Goal: Find specific page/section: Find specific page/section

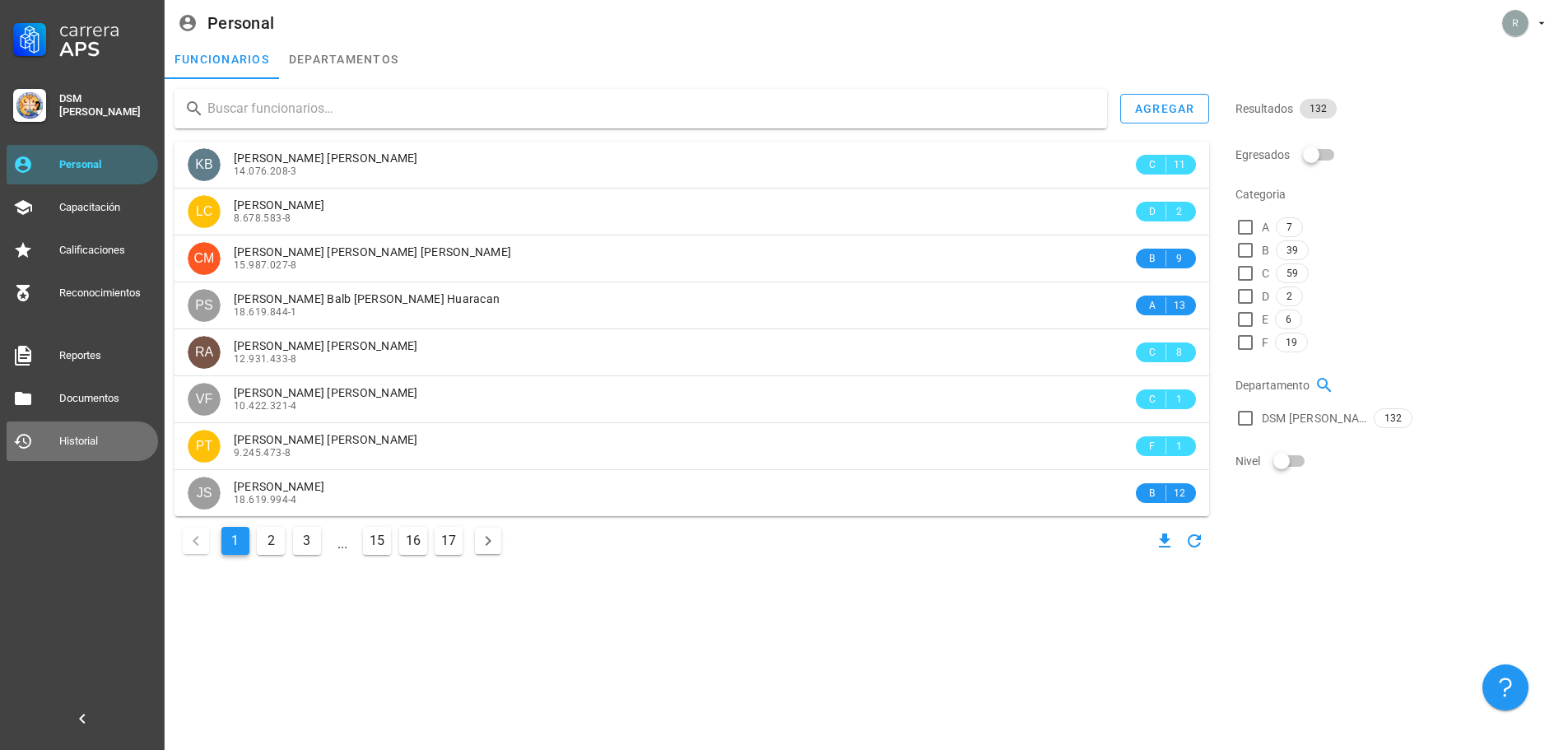
click at [80, 435] on div "Historial" at bounding box center [105, 441] width 92 height 13
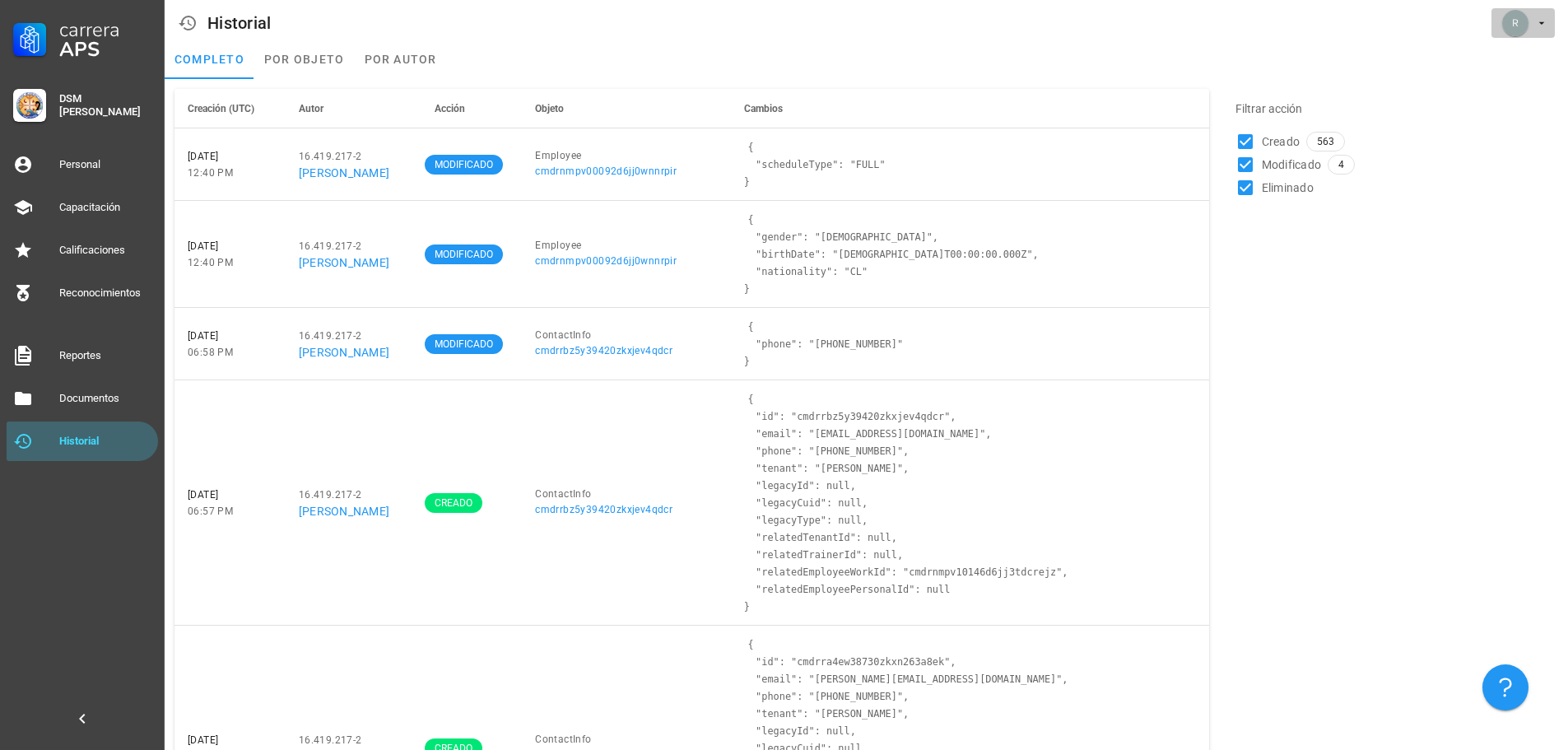
click at [1532, 30] on span "button" at bounding box center [1523, 23] width 50 height 26
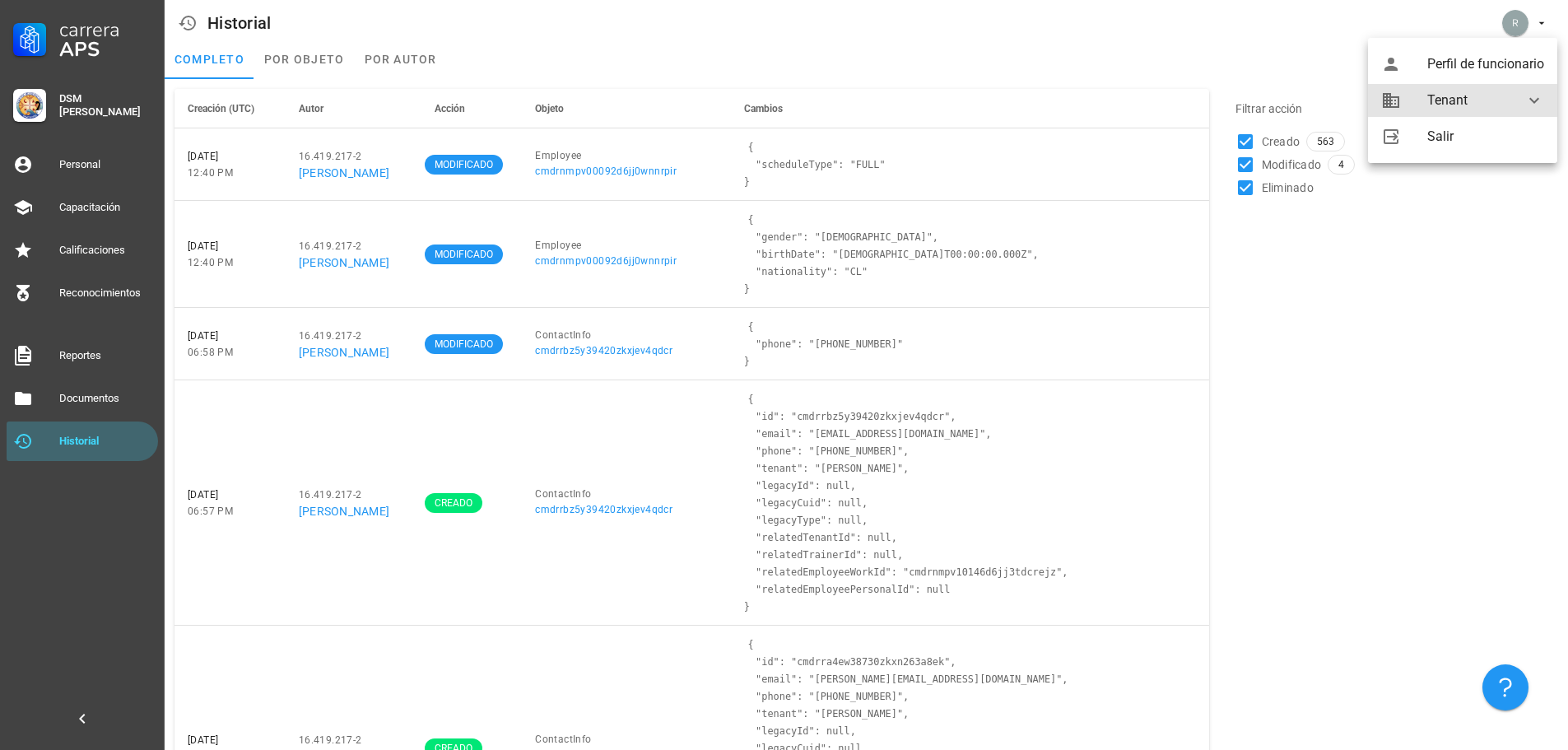
click at [1521, 103] on div at bounding box center [1524, 100] width 39 height 20
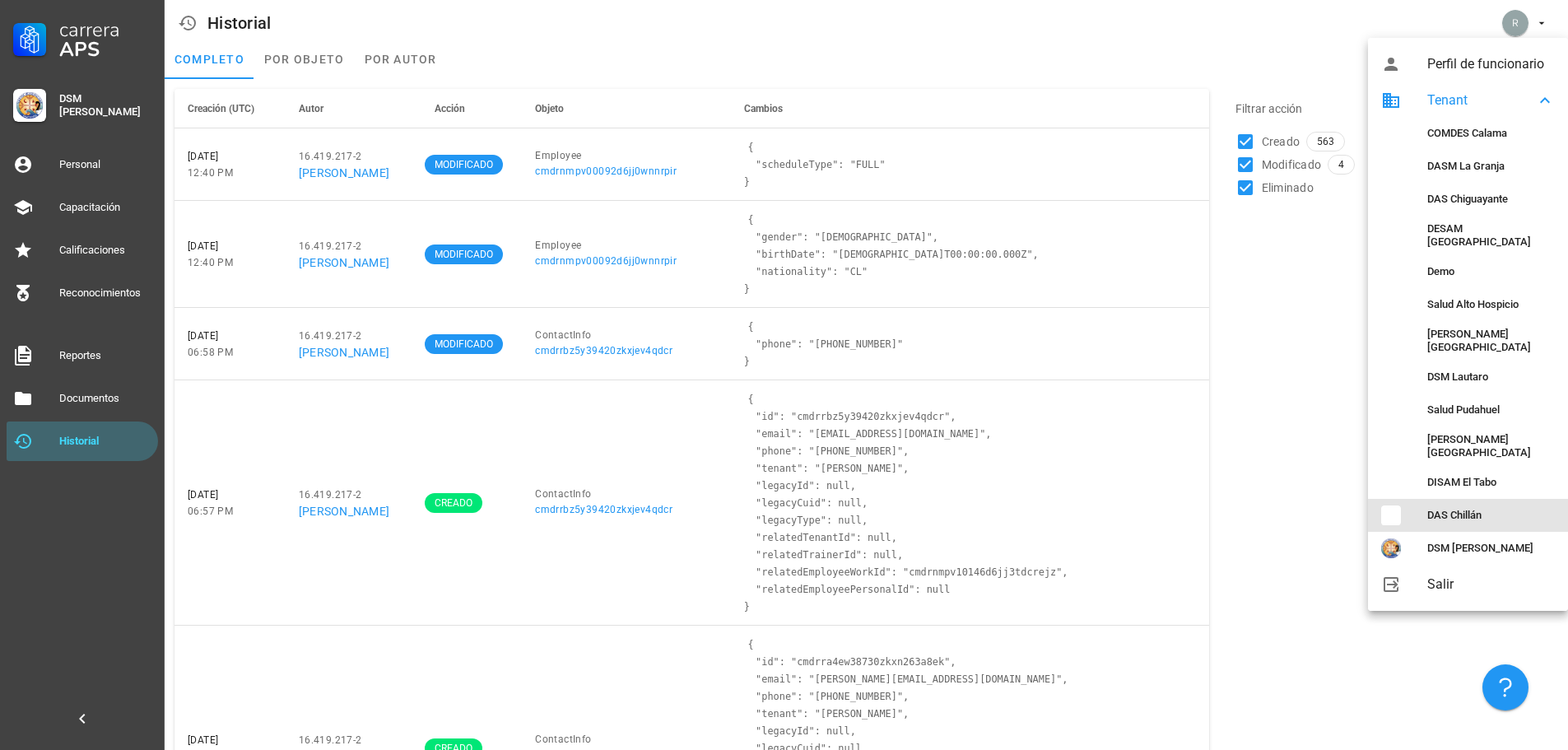
click at [1475, 508] on div "DAS Chillán" at bounding box center [1492, 514] width 128 height 13
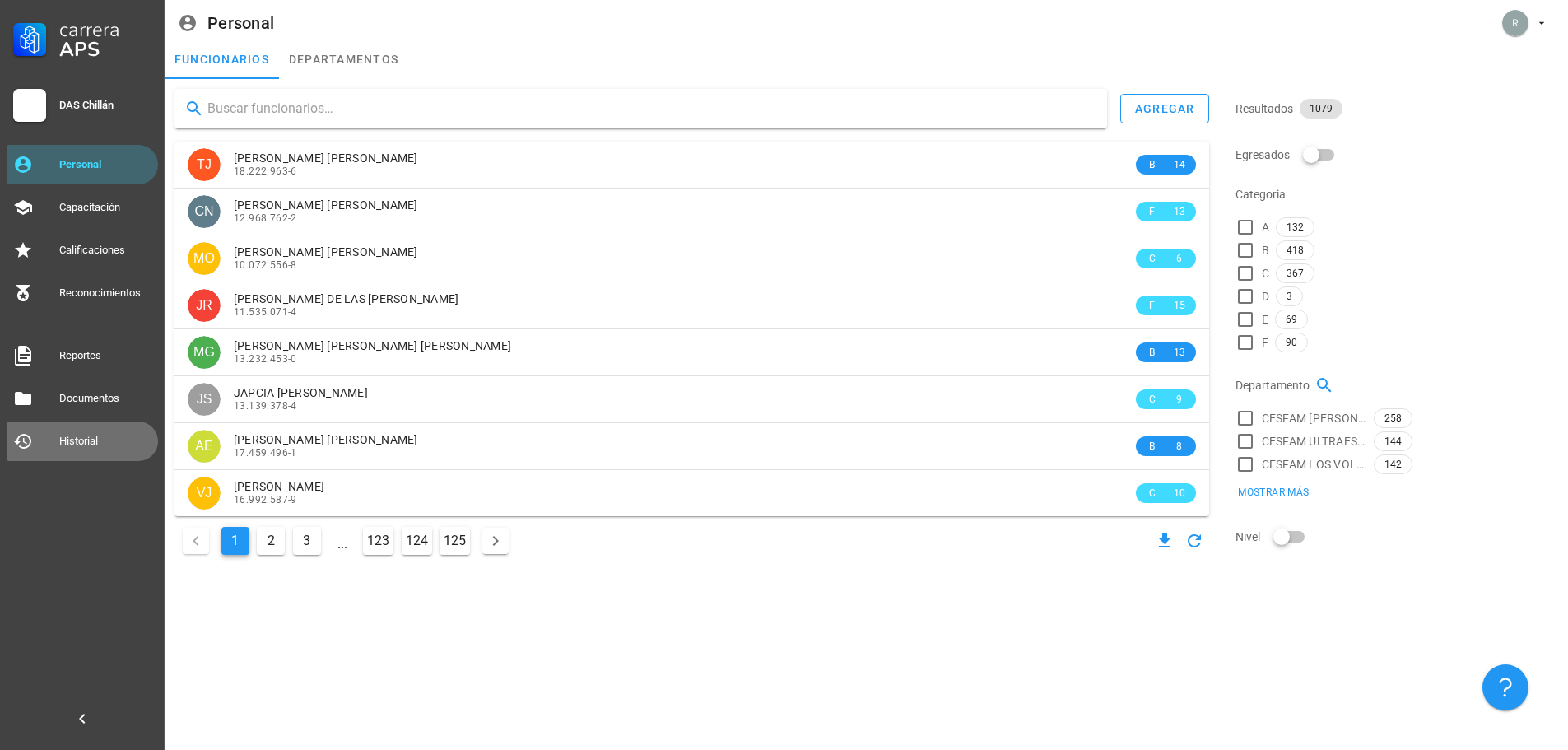
click at [58, 434] on link "Historial" at bounding box center [82, 441] width 152 height 39
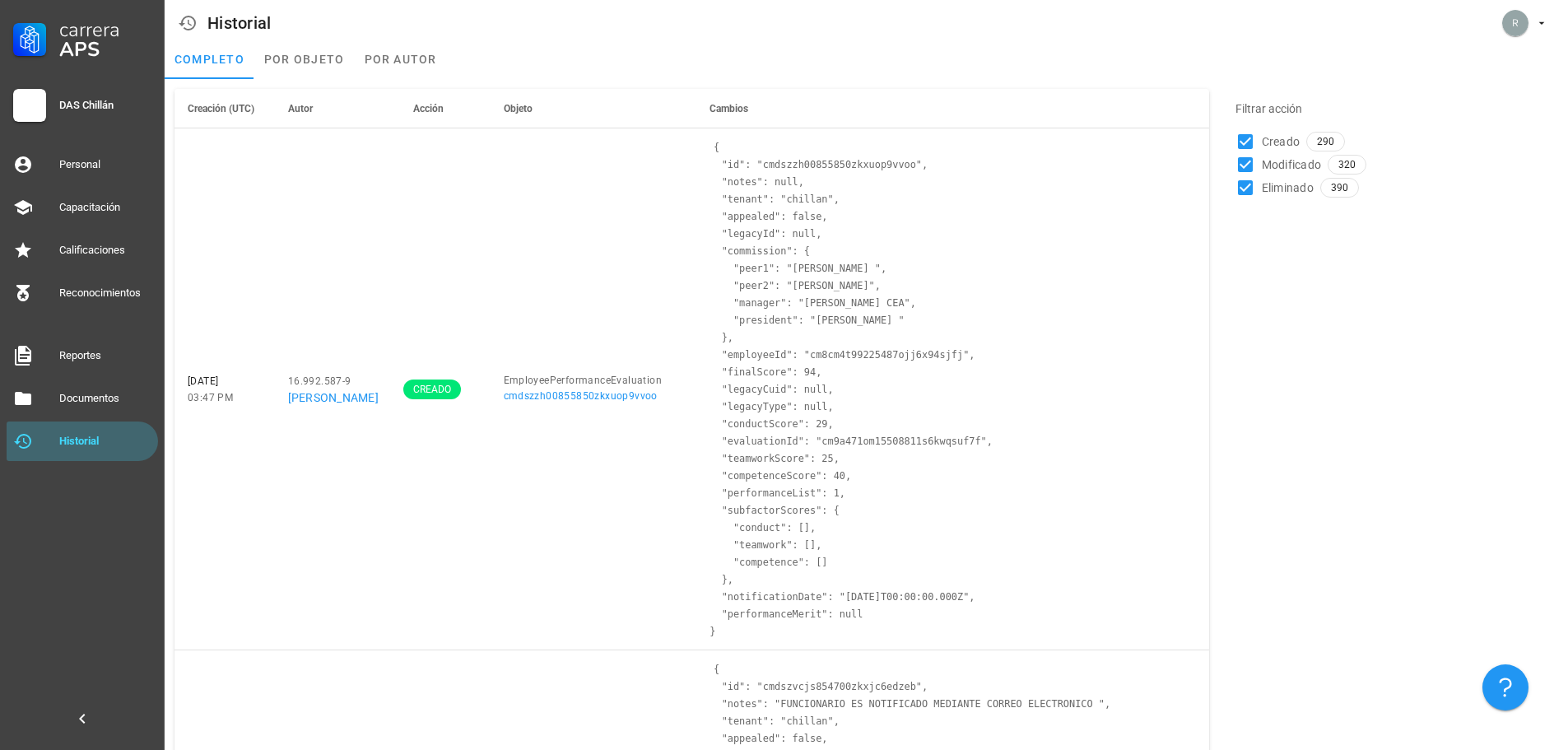
drag, startPoint x: 1369, startPoint y: 504, endPoint x: 1244, endPoint y: 214, distance: 315.8
click at [82, 173] on div "Personal" at bounding box center [105, 165] width 92 height 26
